Goal: Transaction & Acquisition: Download file/media

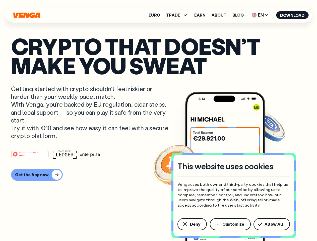
click at [158, 120] on p "Getting started with crypto shouldn’t feel riskier or harder than your weekly p…" at bounding box center [90, 112] width 158 height 55
click at [191, 224] on span "Deny" at bounding box center [195, 224] width 10 height 4
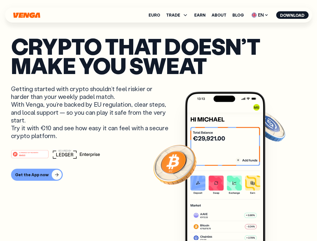
click at [230, 224] on img at bounding box center [225, 175] width 80 height 168
click at [272, 224] on article "Crypto that doesn’t make you sweat Getting started with crypto shouldn’t feel r…" at bounding box center [158, 130] width 294 height 188
click at [178, 15] on span "TRADE" at bounding box center [173, 15] width 14 height 4
click at [260, 15] on span "EN" at bounding box center [259, 15] width 20 height 8
click at [292, 15] on button "Download" at bounding box center [292, 15] width 32 height 8
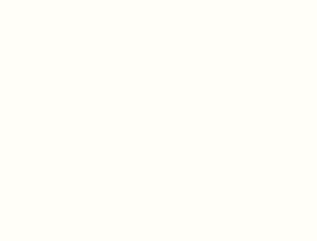
click at [36, 0] on html "This website uses cookies Venga uses both own and third-party cookies that help…" at bounding box center [158, 0] width 317 height 0
click at [31, 0] on html "This website uses cookies Venga uses both own and third-party cookies that help…" at bounding box center [158, 0] width 317 height 0
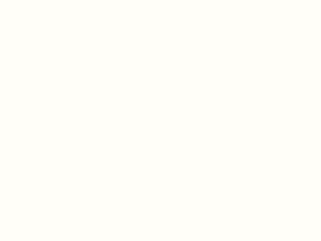
click at [31, 0] on html "This website uses cookies Venga uses both own and third-party cookies that help…" at bounding box center [160, 0] width 321 height 0
